Goal: Find specific page/section: Find specific page/section

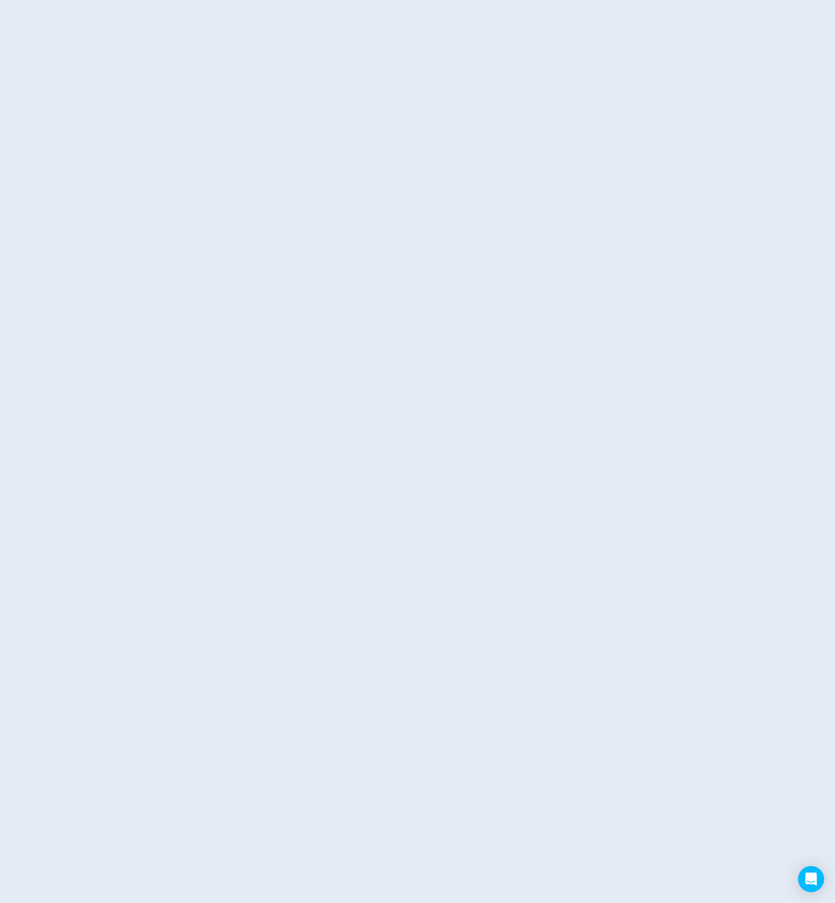
click at [472, 0] on html at bounding box center [417, 0] width 835 height 0
